Goal: Communication & Community: Answer question/provide support

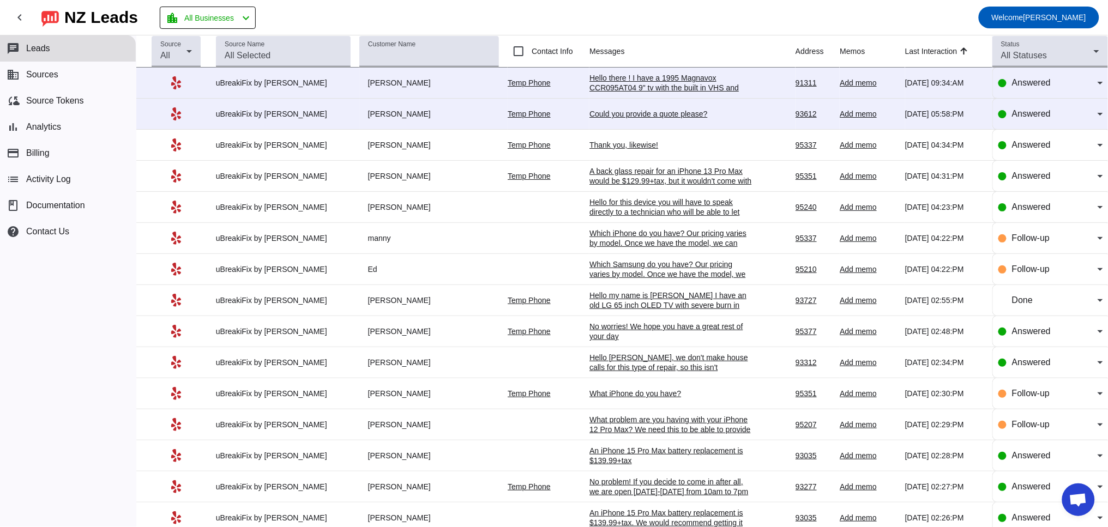
click at [614, 150] on div "Thank you, likewise!" at bounding box center [672, 145] width 164 height 10
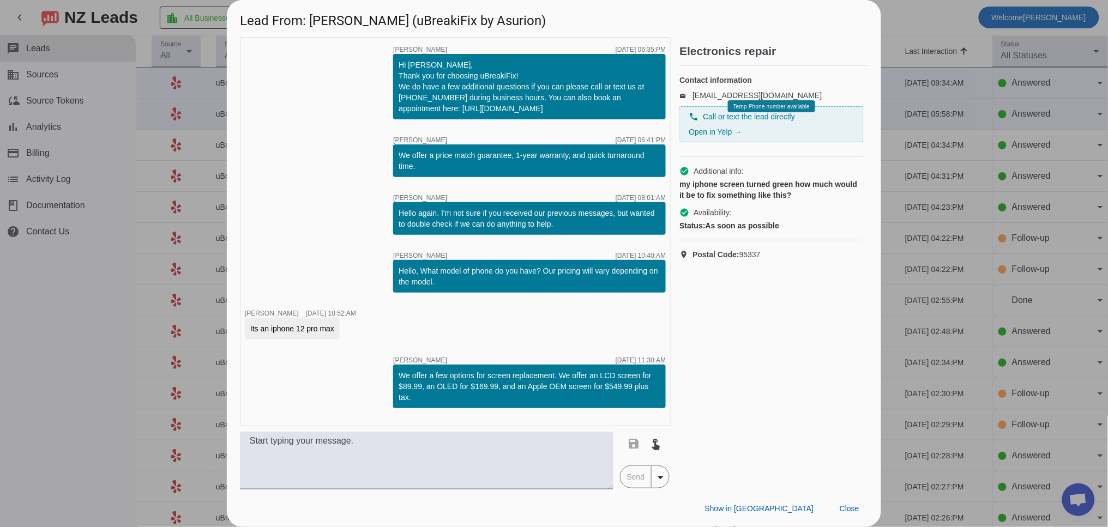
scroll to position [258, 0]
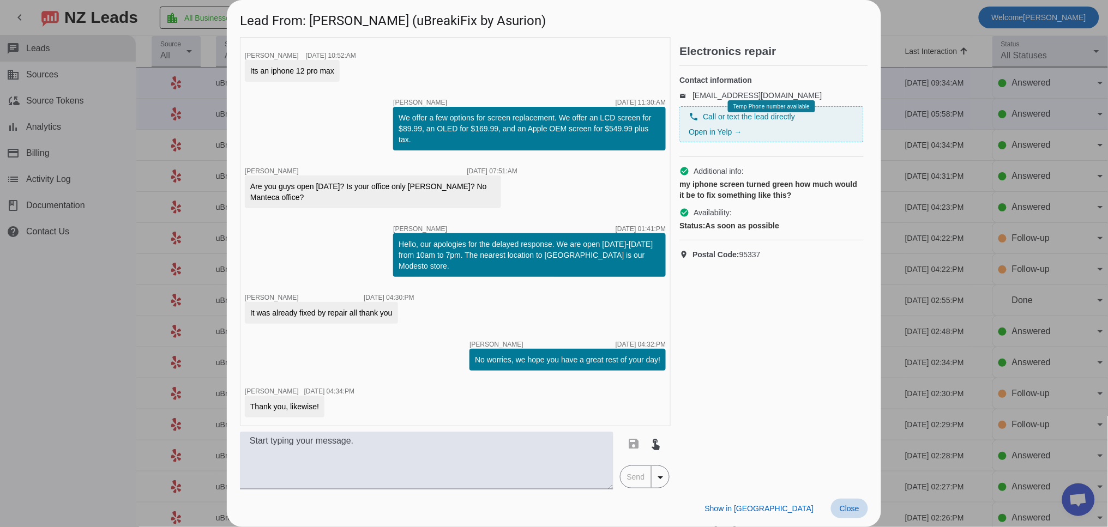
click at [850, 511] on span "Close" at bounding box center [850, 509] width 20 height 9
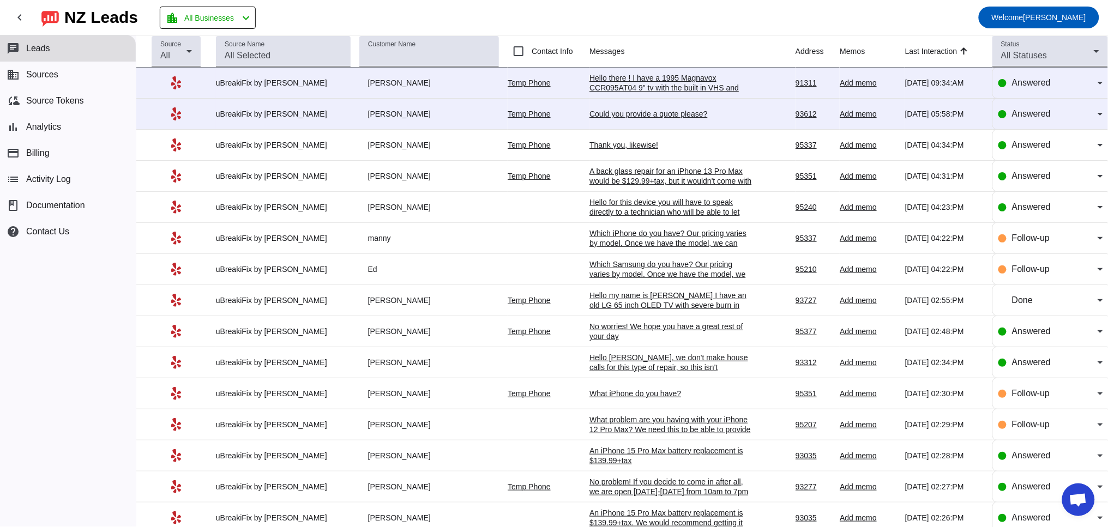
click at [648, 117] on div "Could you provide a quote please?" at bounding box center [672, 114] width 164 height 10
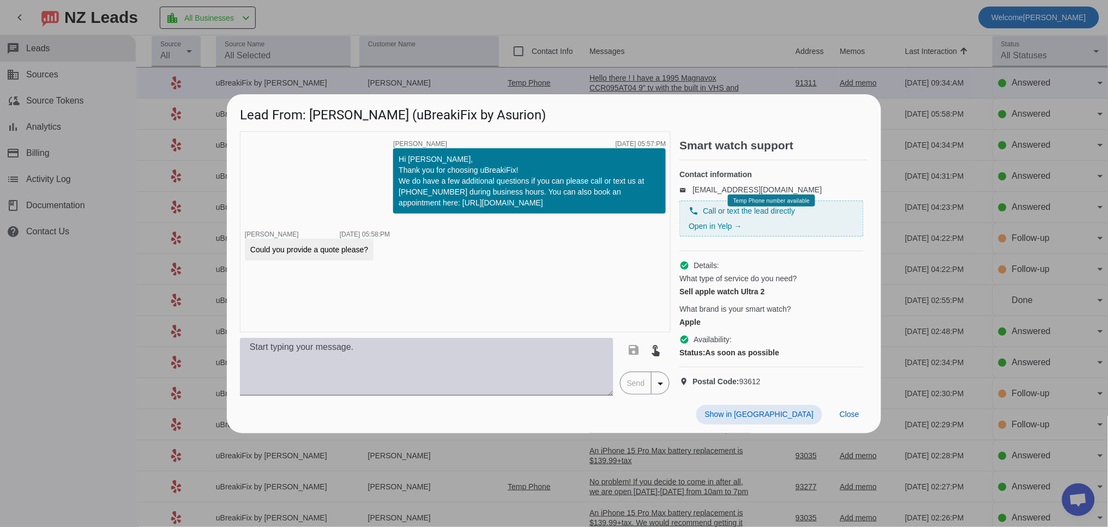
click at [439, 376] on textarea at bounding box center [427, 367] width 374 height 58
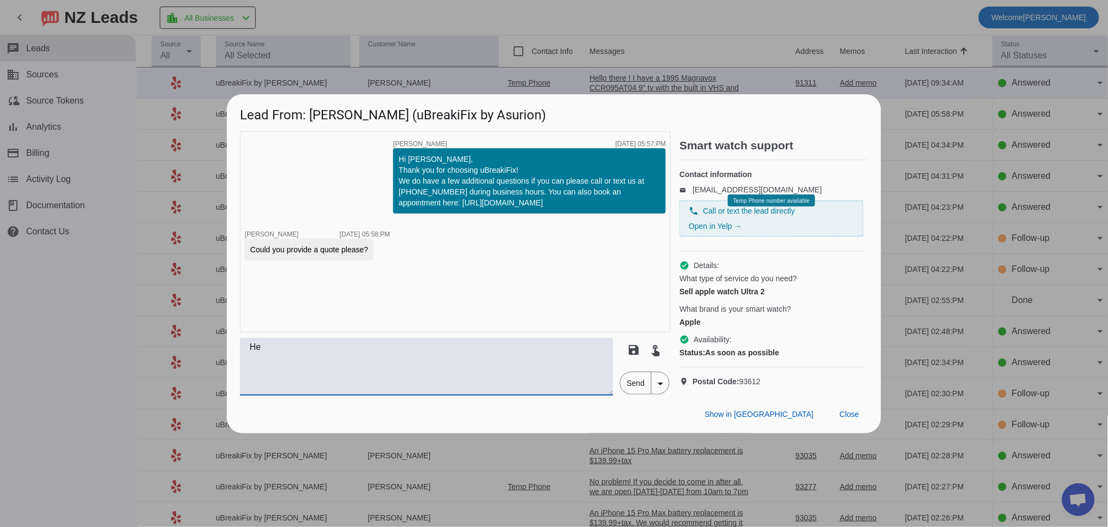
type textarea "H"
drag, startPoint x: 375, startPoint y: 373, endPoint x: 351, endPoint y: 372, distance: 23.5
click at [351, 372] on textarea "Unfortunately we do not purchase any devices. We do offer free recycling if you…" at bounding box center [427, 367] width 374 height 58
click at [374, 377] on textarea "Unfortunately we do not purchase any devices. We do offer free recycling if you…" at bounding box center [427, 367] width 374 height 58
click at [464, 370] on textarea "Unfortunately we do not purchase any devices. We do offer free recycling if you…" at bounding box center [427, 367] width 374 height 58
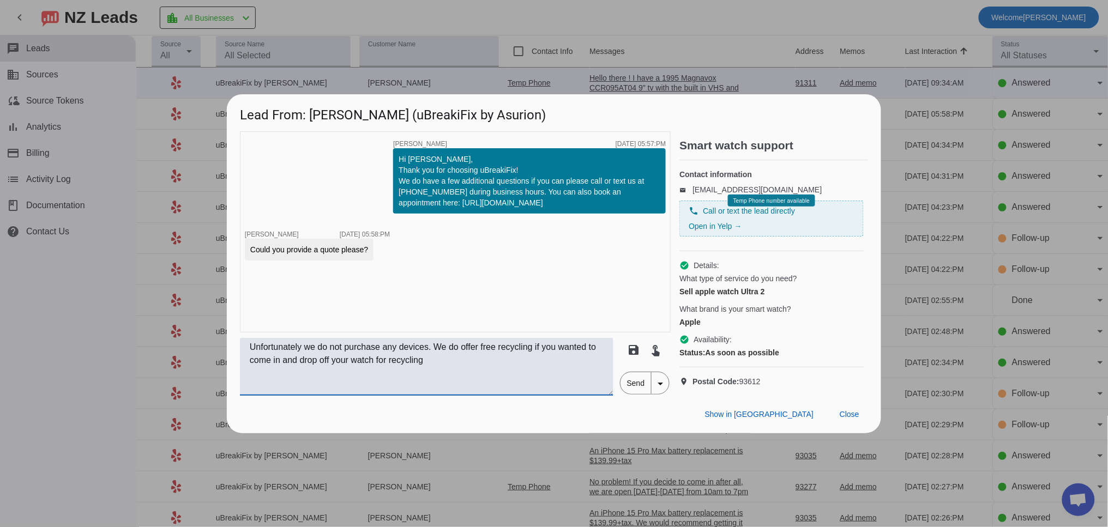
click at [437, 371] on textarea "Unfortunately we do not purchase any devices. We do offer free recycling if you…" at bounding box center [427, 367] width 374 height 58
drag, startPoint x: 507, startPoint y: 371, endPoint x: 509, endPoint y: 362, distance: 9.0
click at [507, 370] on textarea "Unfortunately we do not purchase any devices. We do offer free recycling if you…" at bounding box center [427, 367] width 374 height 58
click at [526, 369] on textarea "Unfortunately we do not purchase any devices. We do offer free recycling if you…" at bounding box center [427, 367] width 374 height 58
type textarea "Unfortunately we do not purchase any devices. We do offer free recycling if you…"
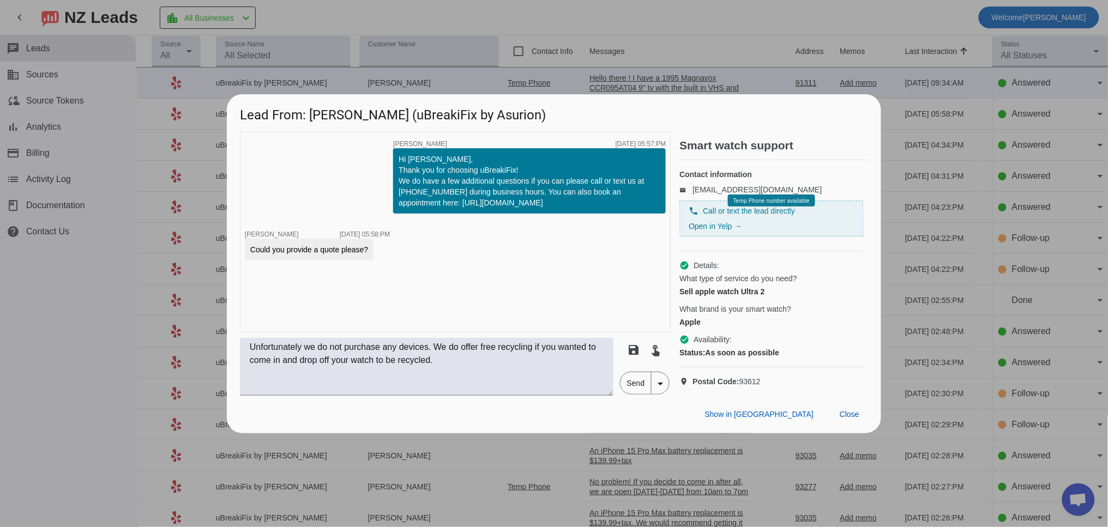
drag, startPoint x: 655, startPoint y: 389, endPoint x: 625, endPoint y: 396, distance: 30.2
click at [625, 395] on mat-button-toggle-group "Send arrow_drop_down" at bounding box center [645, 383] width 50 height 23
click at [631, 394] on span "Send" at bounding box center [636, 384] width 31 height 22
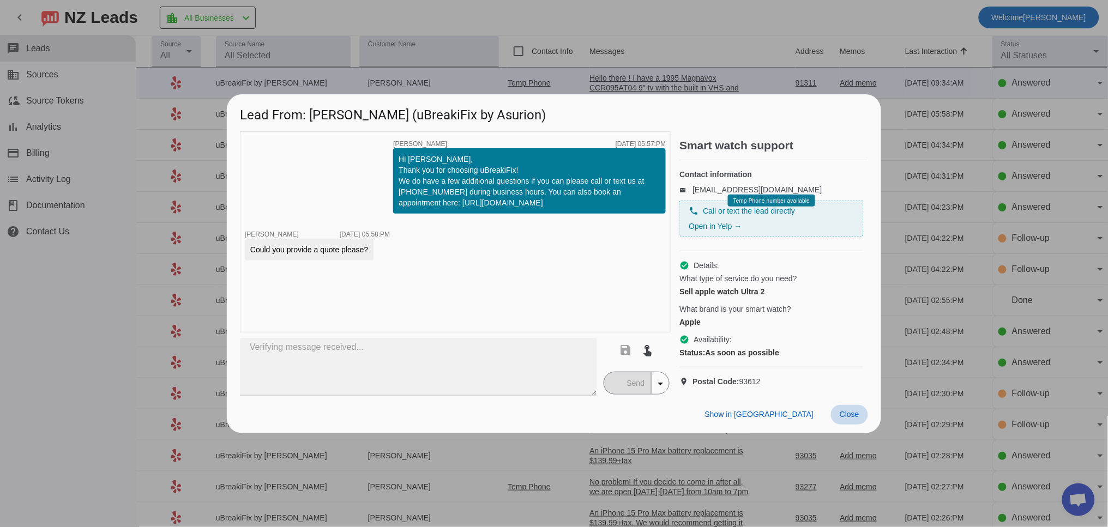
click at [844, 419] on span "Close" at bounding box center [850, 414] width 20 height 9
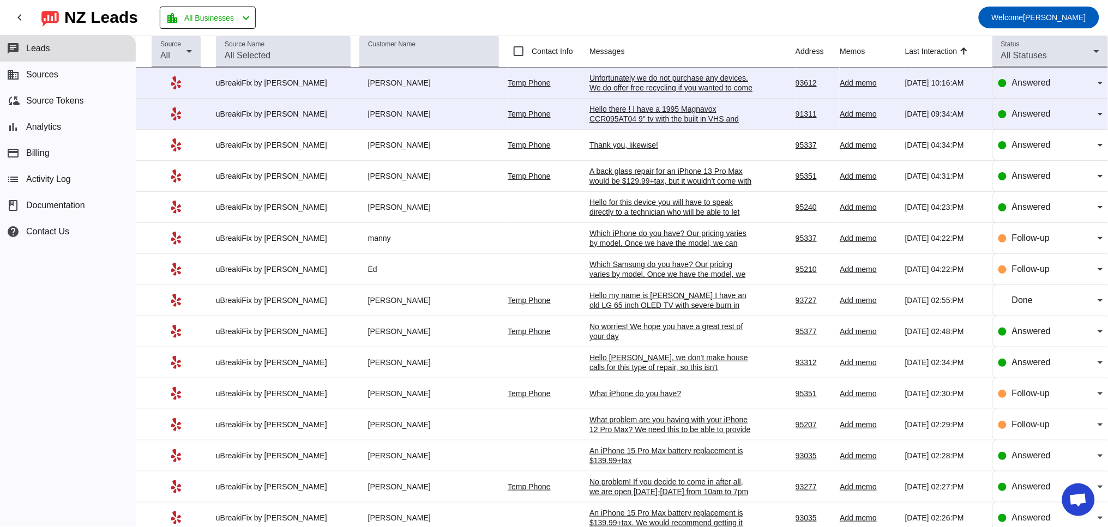
click at [618, 116] on div "Hello there ! I have a 1995 Magnavox CCR095AT04 9" tv with the built in VHS and…" at bounding box center [672, 123] width 164 height 39
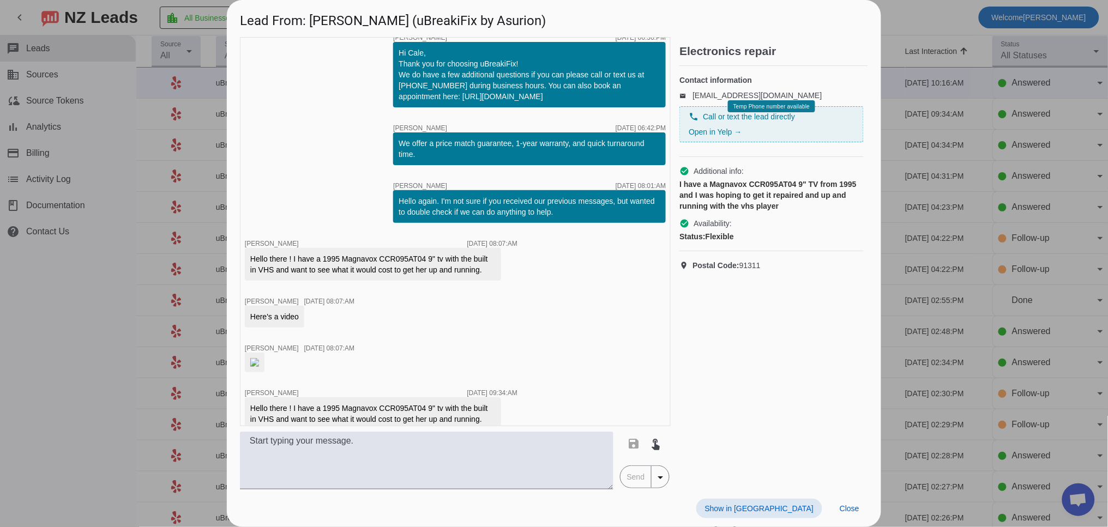
scroll to position [0, 0]
